Goal: Task Accomplishment & Management: Use online tool/utility

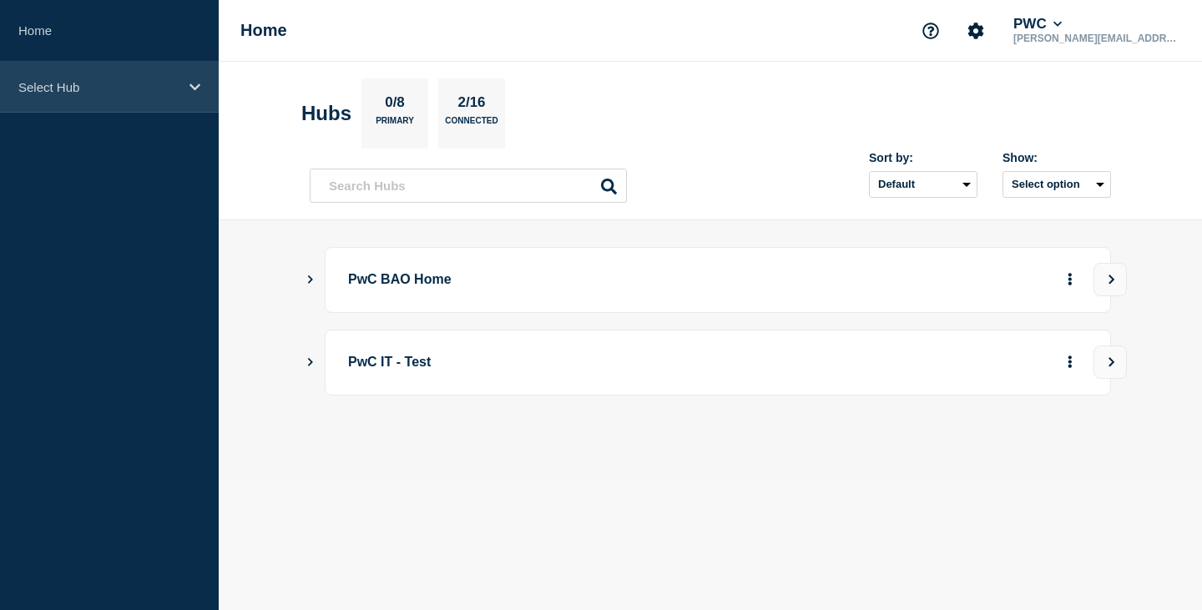
click at [184, 87] on div "Select Hub" at bounding box center [109, 87] width 219 height 51
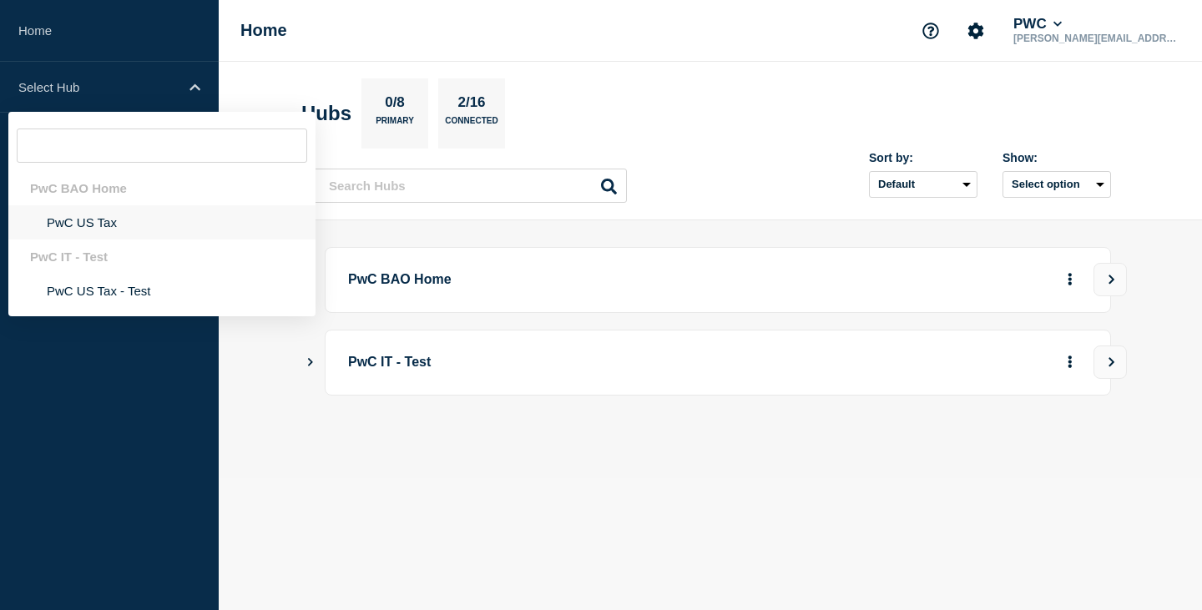
click at [100, 220] on li "PwC US Tax" at bounding box center [161, 222] width 307 height 34
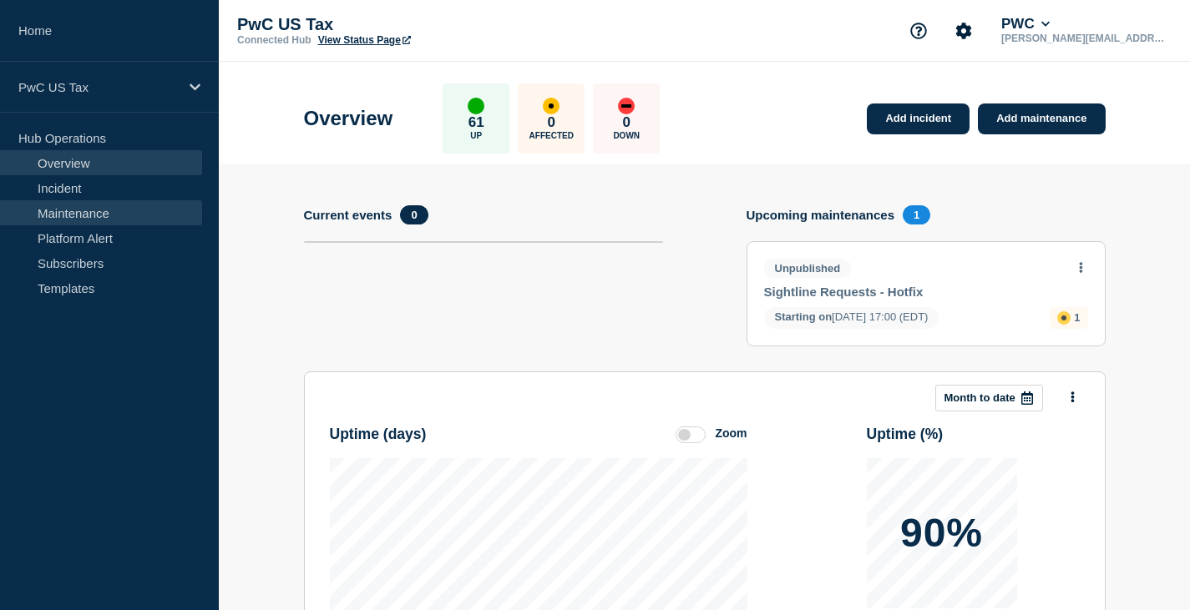
click at [78, 211] on link "Maintenance" at bounding box center [101, 212] width 202 height 25
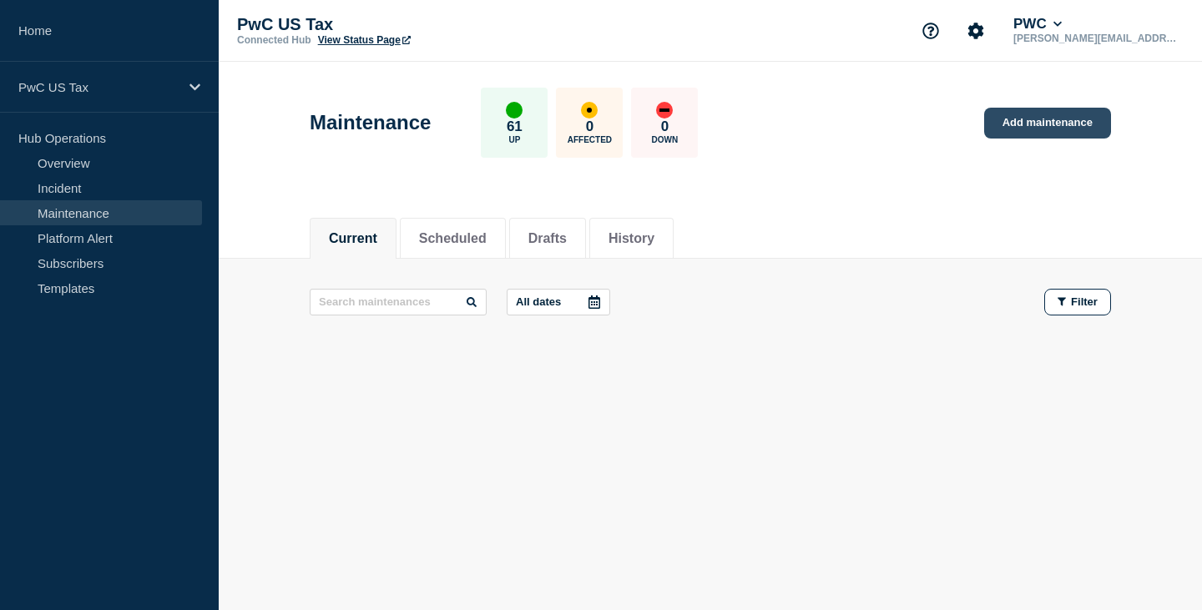
click at [1030, 124] on link "Add maintenance" at bounding box center [1047, 123] width 127 height 31
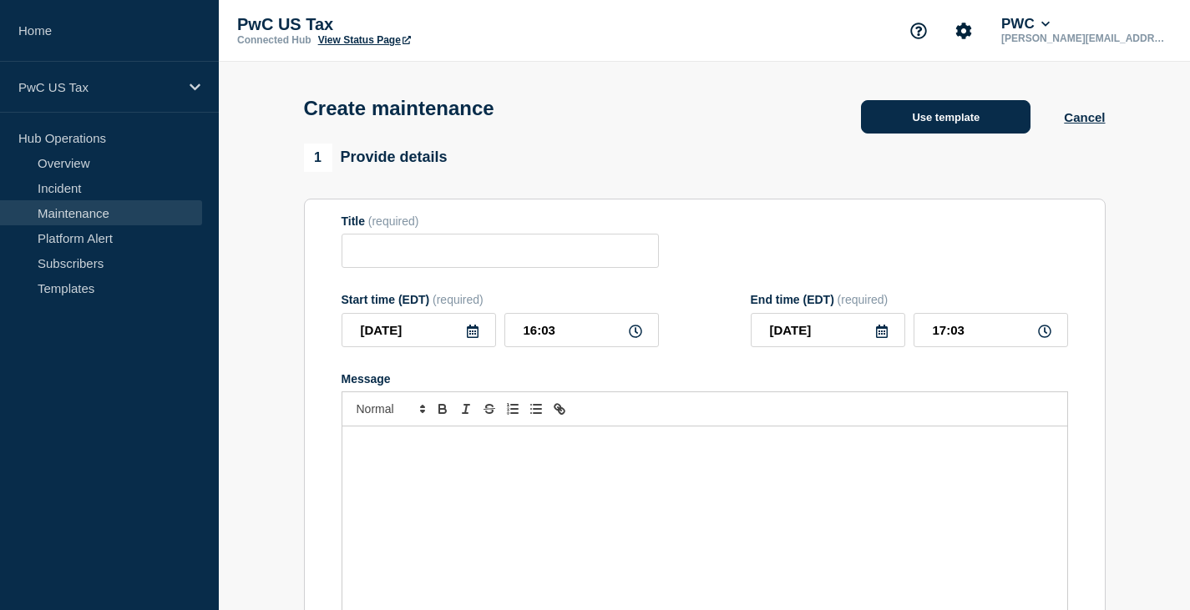
click at [944, 114] on button "Use template" at bounding box center [945, 116] width 169 height 33
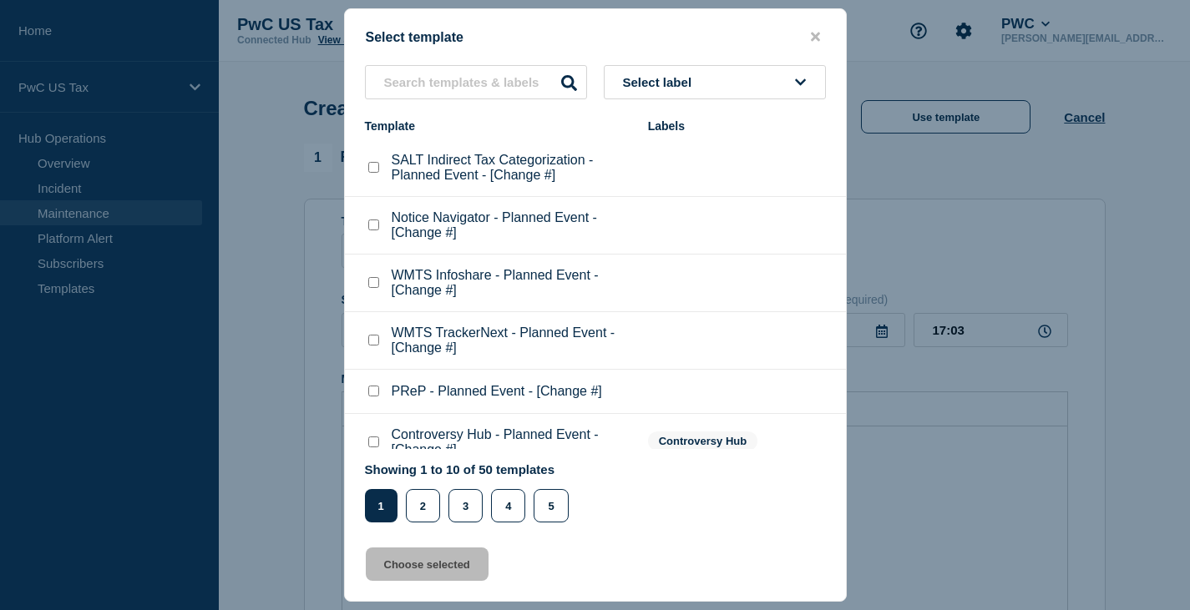
click at [376, 343] on checkbox"] "WMTS TrackerNext - Planned Event - [Change #] checkbox" at bounding box center [373, 340] width 11 height 11
checkbox checkbox"] "true"
click at [428, 568] on button "Choose selected" at bounding box center [427, 564] width 123 height 33
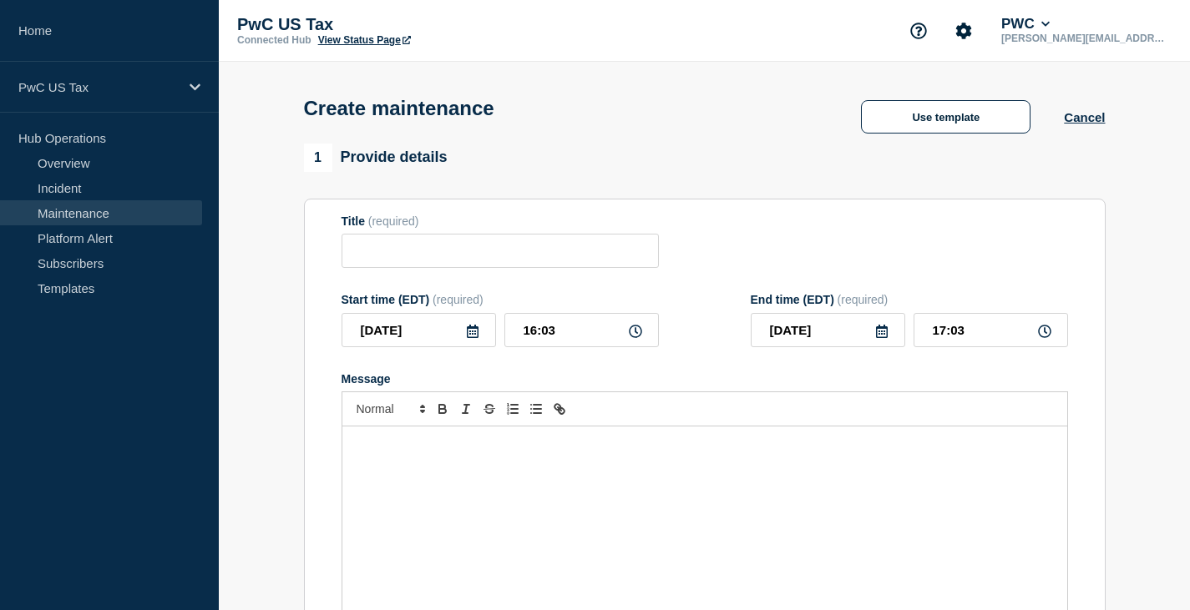
type input "WMTS TrackerNext - Planned Event - [Change #]"
type input "18:03"
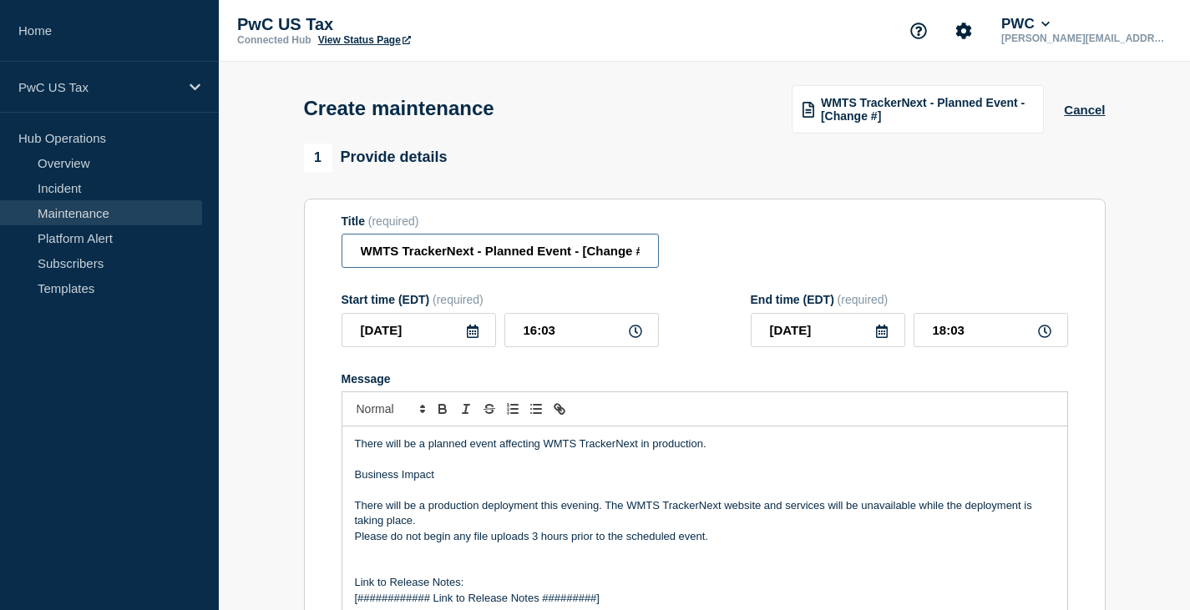
click at [622, 256] on input "WMTS TrackerNext - Planned Event - [Change #]" at bounding box center [500, 251] width 317 height 34
click at [630, 254] on input "WMTS TrackerNext - Planned Event - [Change #]" at bounding box center [500, 251] width 317 height 34
paste input "CHG1527792"
click at [493, 257] on input "WMTS TrackerNext - Planned Event - [CHG1527792]" at bounding box center [500, 251] width 317 height 34
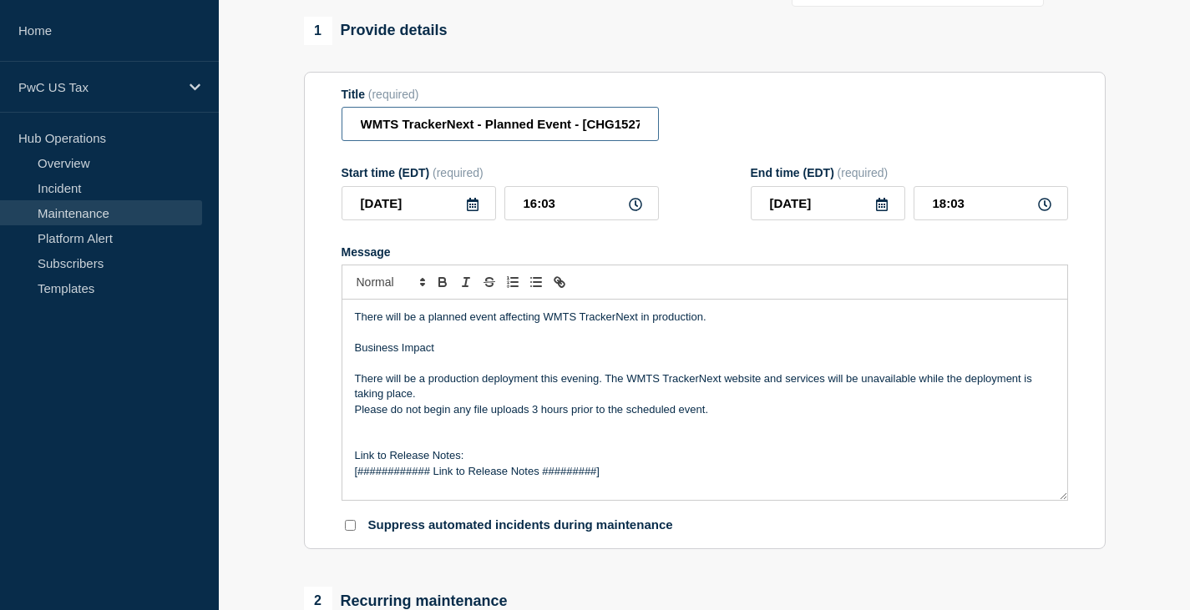
scroll to position [167, 0]
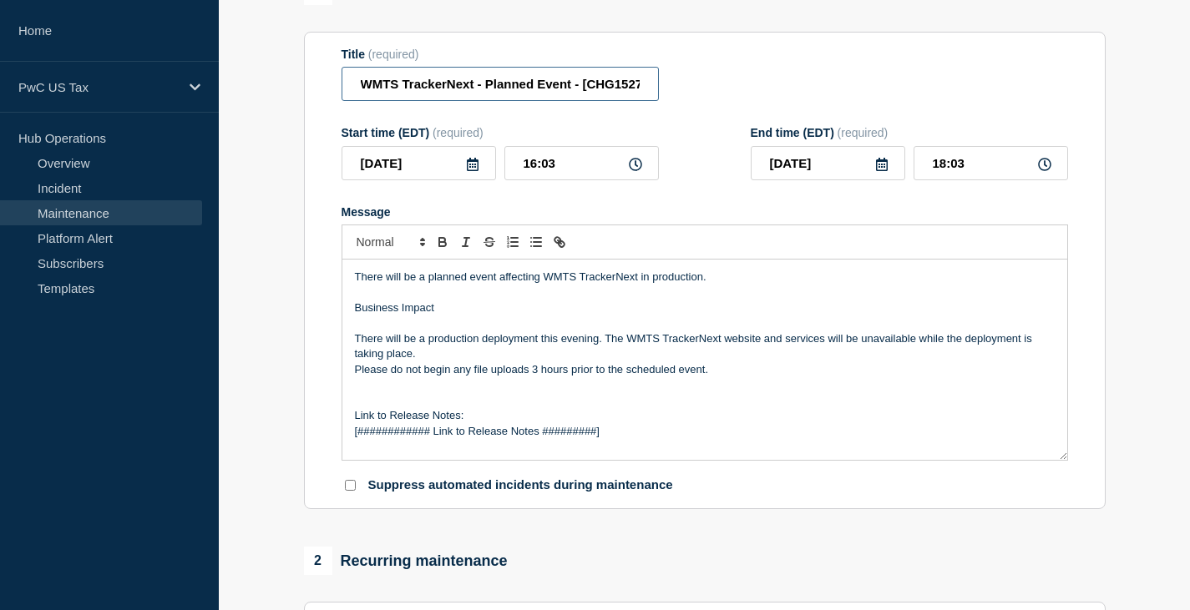
type input "WMTS TrackerNext - Planned Event - [CHG1527792]"
click at [675, 282] on p "There will be a planned event affecting WMTS TrackerNext in production." at bounding box center [705, 277] width 700 height 15
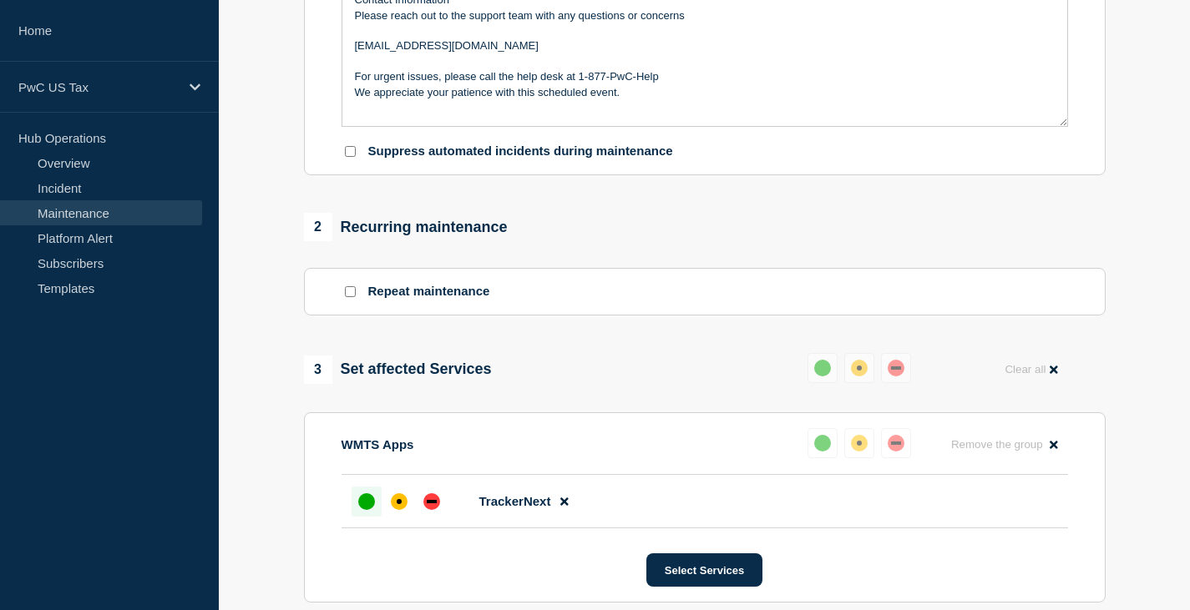
scroll to position [668, 0]
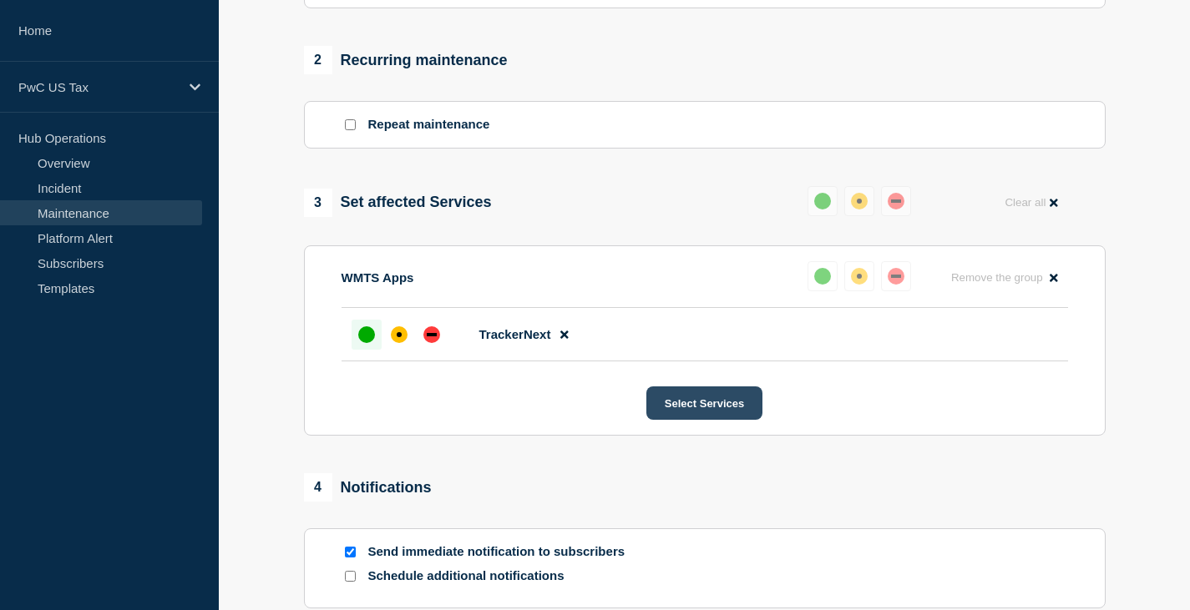
click at [703, 407] on button "Select Services" at bounding box center [704, 403] width 116 height 33
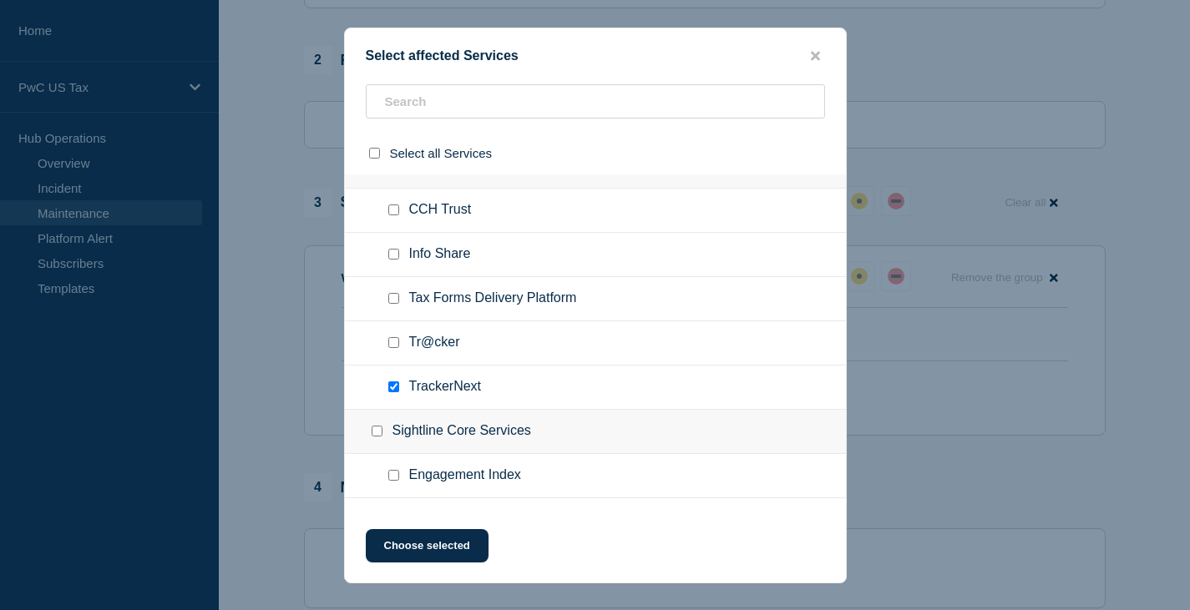
scroll to position [3006, 0]
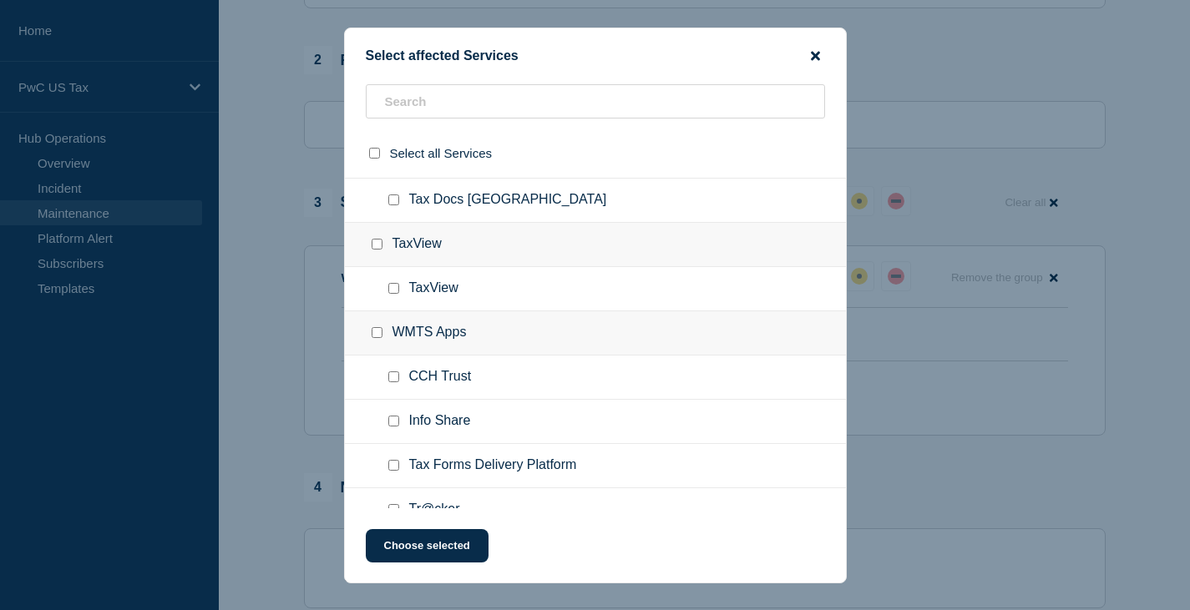
click at [818, 54] on icon "close button" at bounding box center [815, 55] width 9 height 13
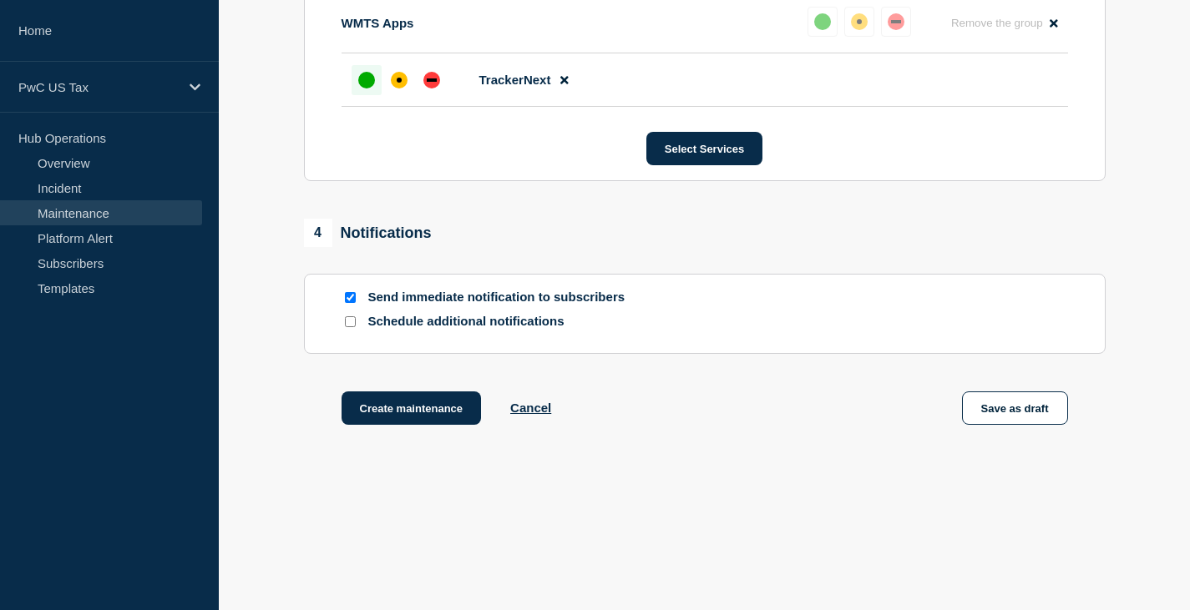
scroll to position [933, 0]
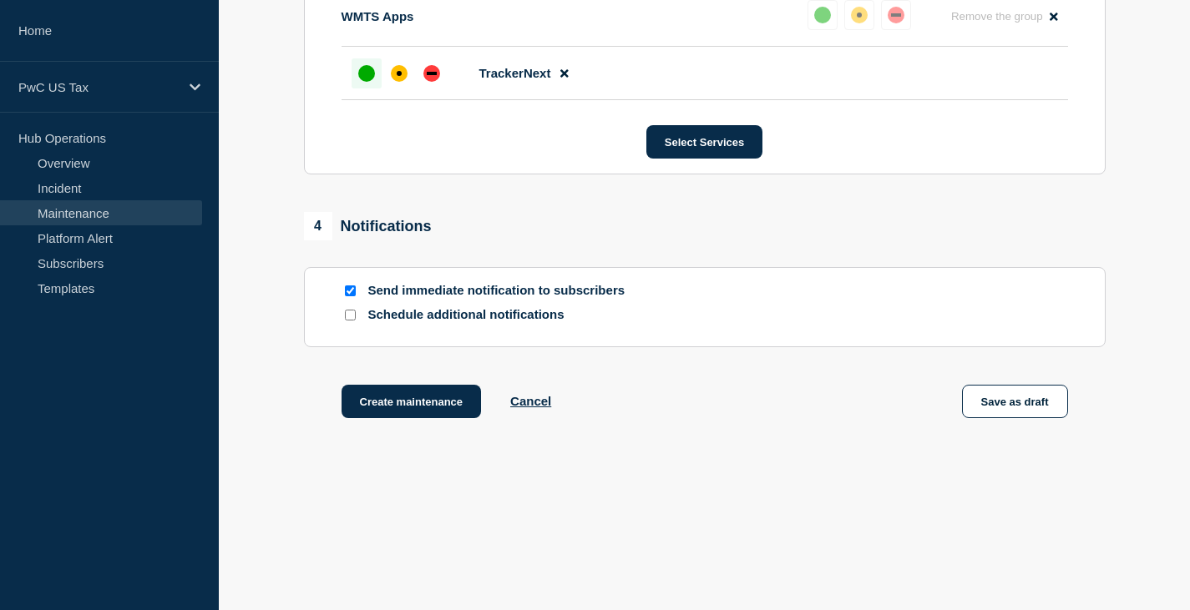
click at [355, 290] on input "Send immediate notification to subscribers" at bounding box center [350, 291] width 11 height 11
checkbox input "false"
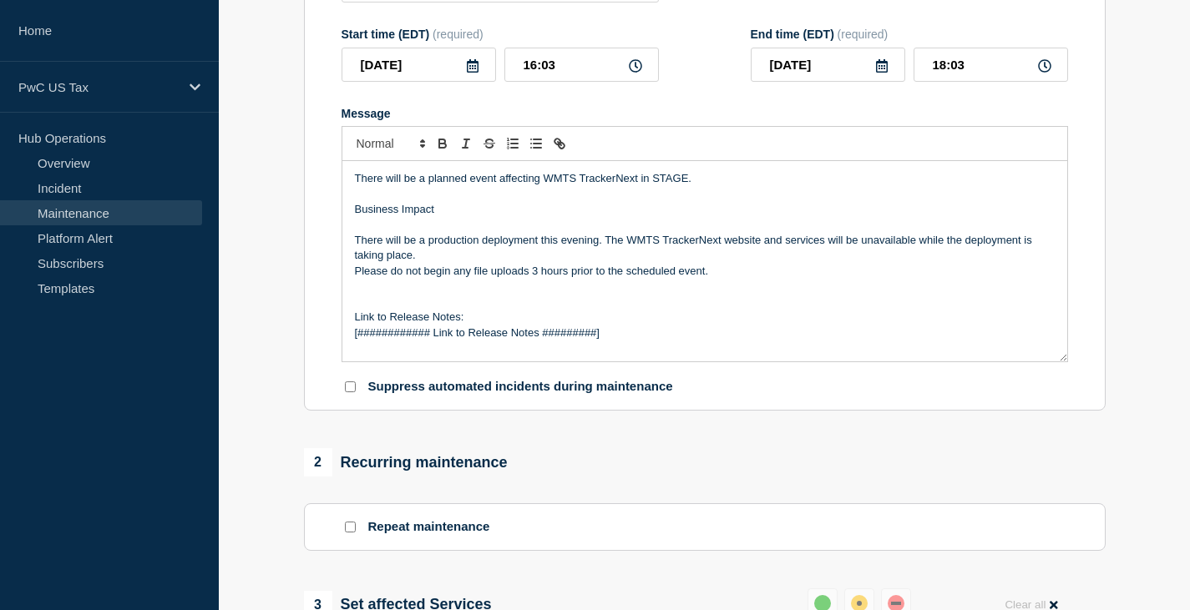
scroll to position [0, 0]
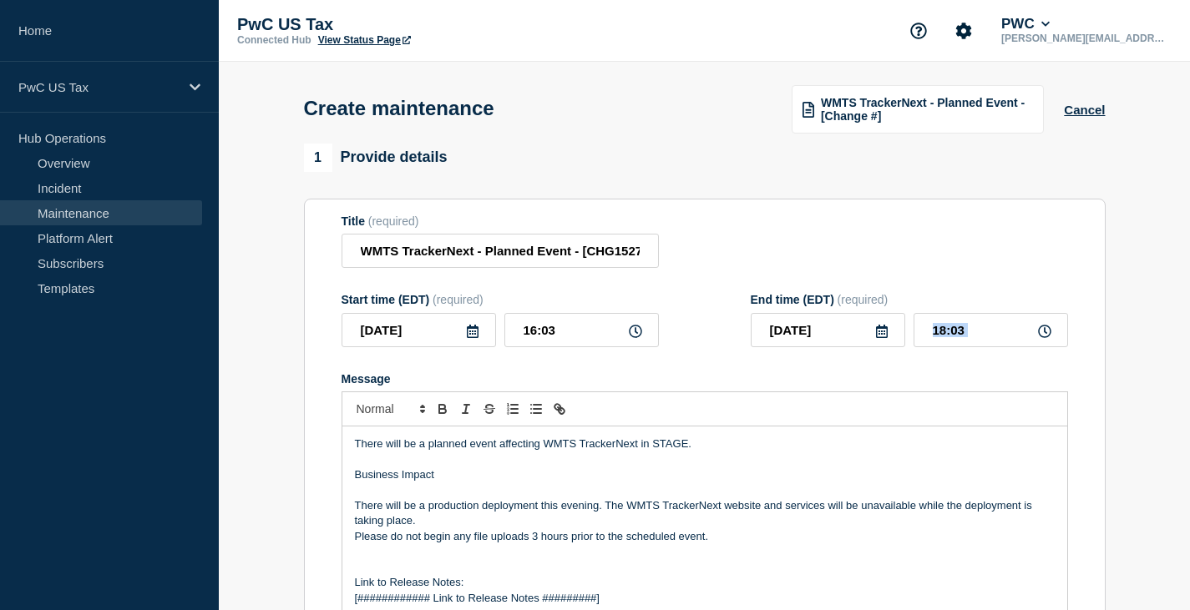
click at [1044, 330] on icon at bounding box center [1044, 331] width 13 height 13
click at [974, 336] on input "18:03" at bounding box center [990, 330] width 154 height 34
click at [928, 332] on input "18:03" at bounding box center [990, 330] width 154 height 34
click at [970, 342] on input "22:__" at bounding box center [990, 330] width 154 height 34
click at [955, 336] on input "22:__" at bounding box center [990, 330] width 154 height 34
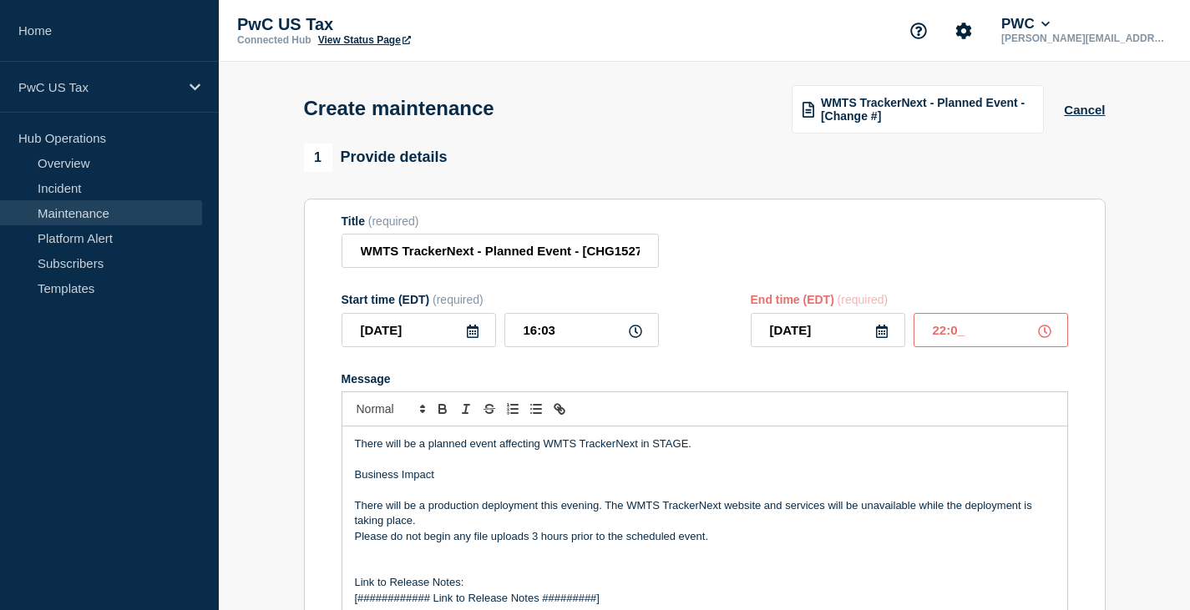
type input "22:00"
click at [570, 128] on div "Create maintenance WMTS TrackerNext - Planned Event - [Change #] Cancel" at bounding box center [704, 103] width 839 height 82
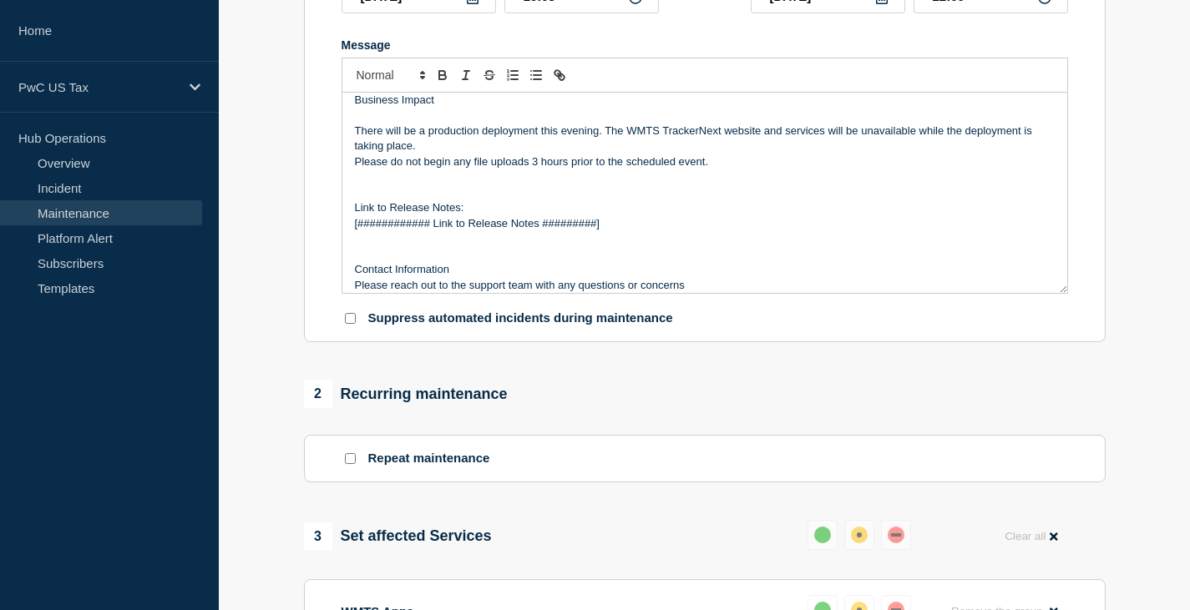
scroll to position [144, 0]
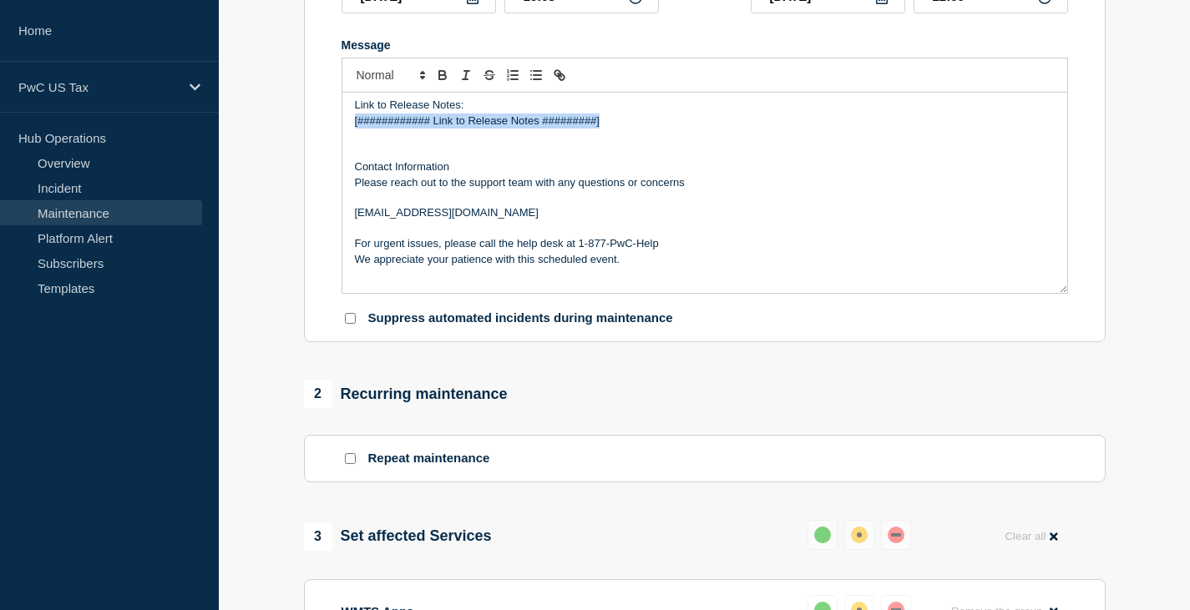
drag, startPoint x: 616, startPoint y: 127, endPoint x: 342, endPoint y: 118, distance: 274.9
click at [349, 124] on div "There will be a planned event affecting WMTS TrackerNext in STAGE. Business Imp…" at bounding box center [704, 193] width 725 height 200
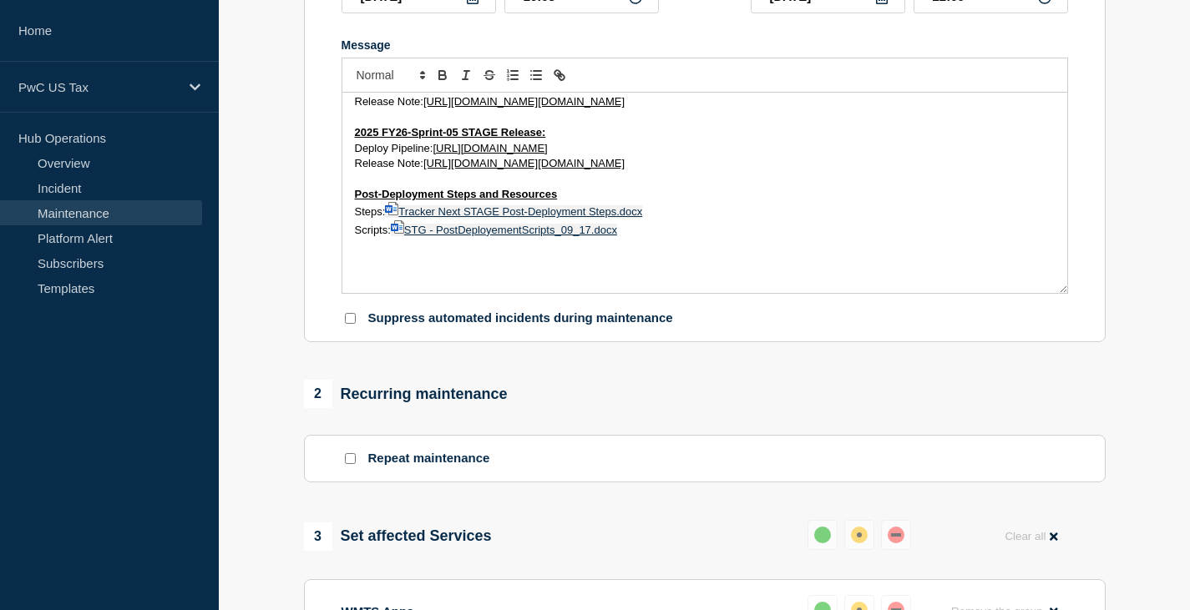
scroll to position [458, 0]
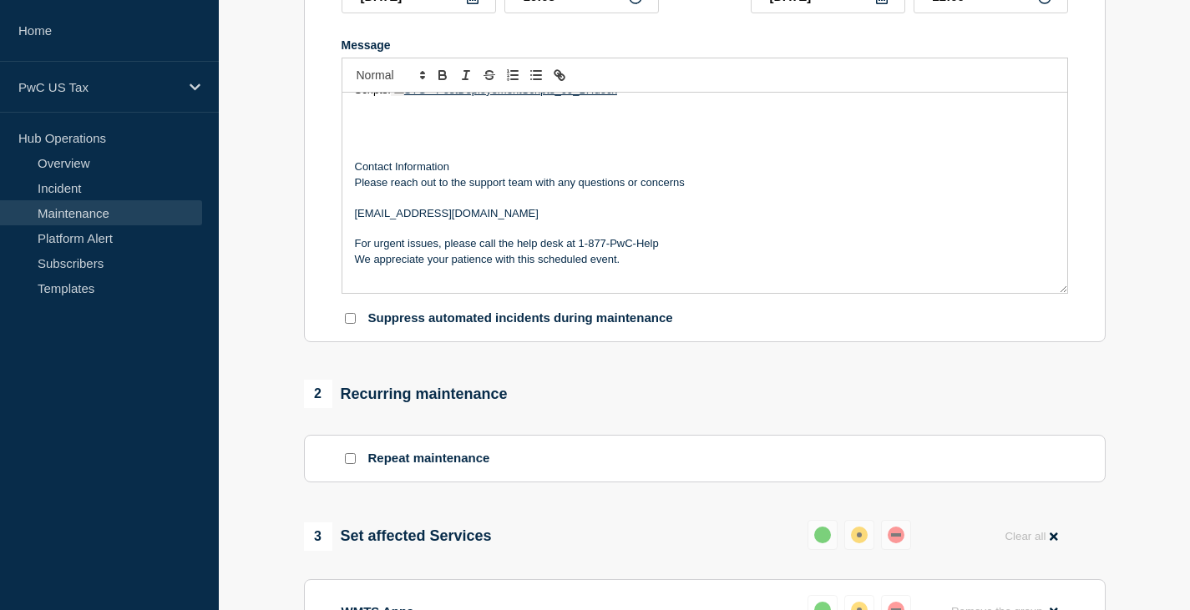
click at [406, 139] on p "Message" at bounding box center [705, 136] width 700 height 15
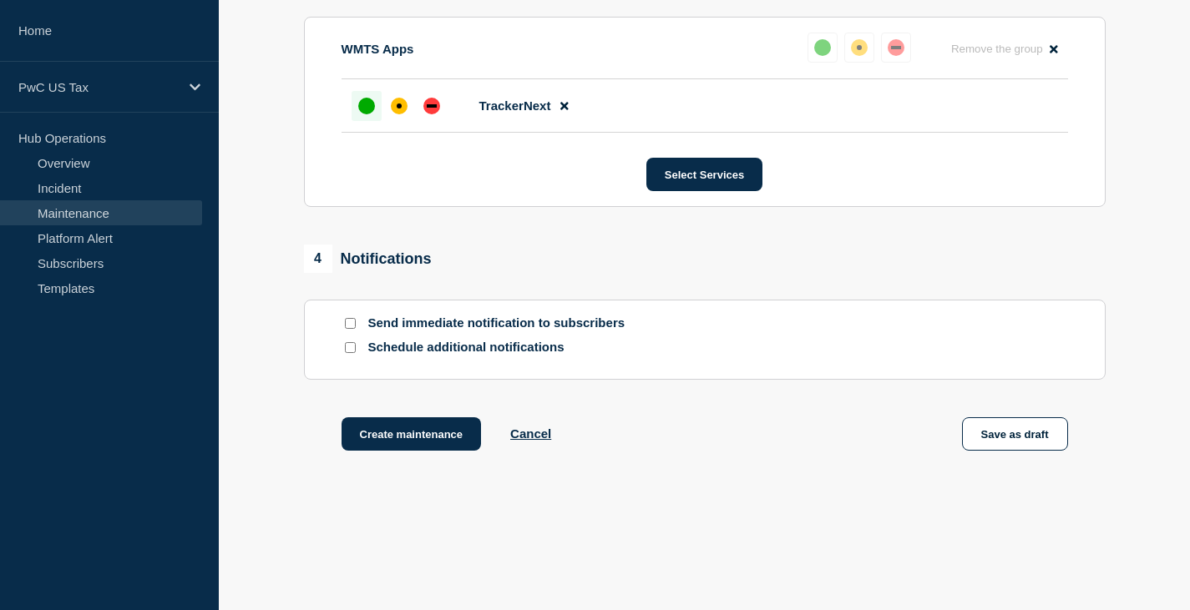
scroll to position [933, 0]
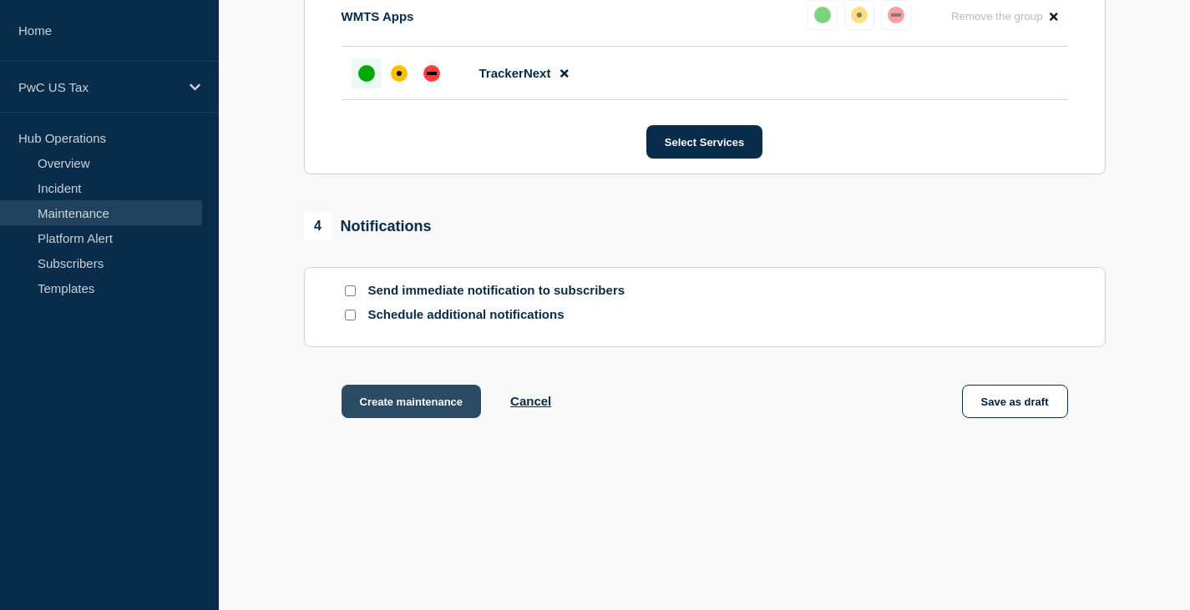
click at [409, 402] on button "Create maintenance" at bounding box center [412, 401] width 140 height 33
